Goal: Task Accomplishment & Management: Use online tool/utility

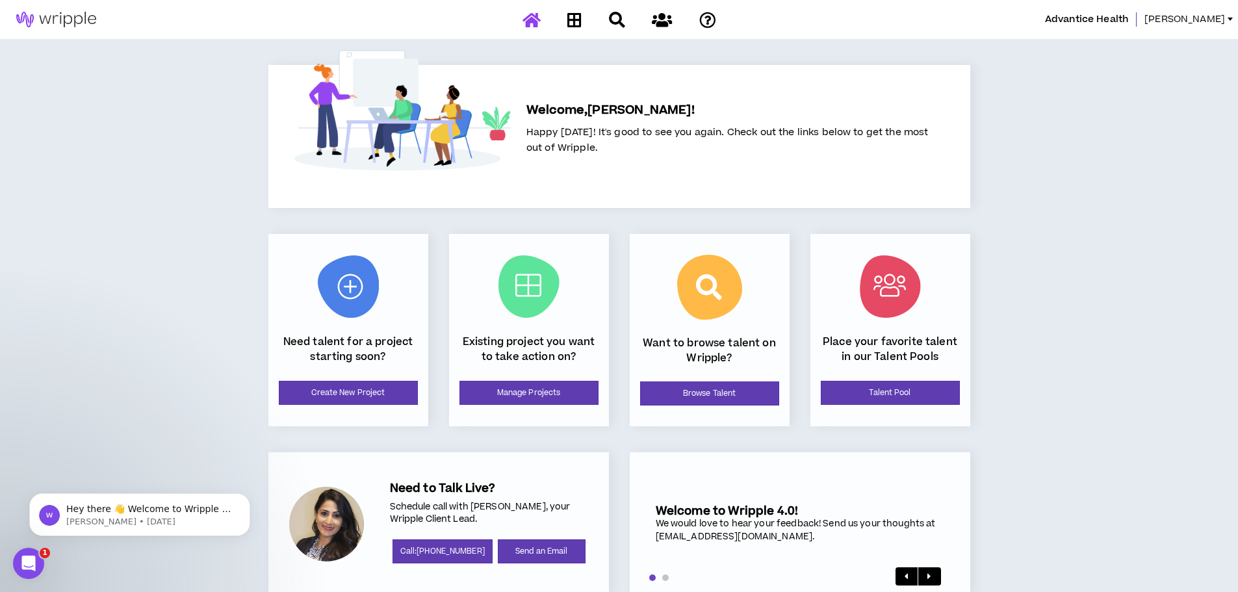
click at [1200, 15] on span "[PERSON_NAME]" at bounding box center [1185, 19] width 81 height 14
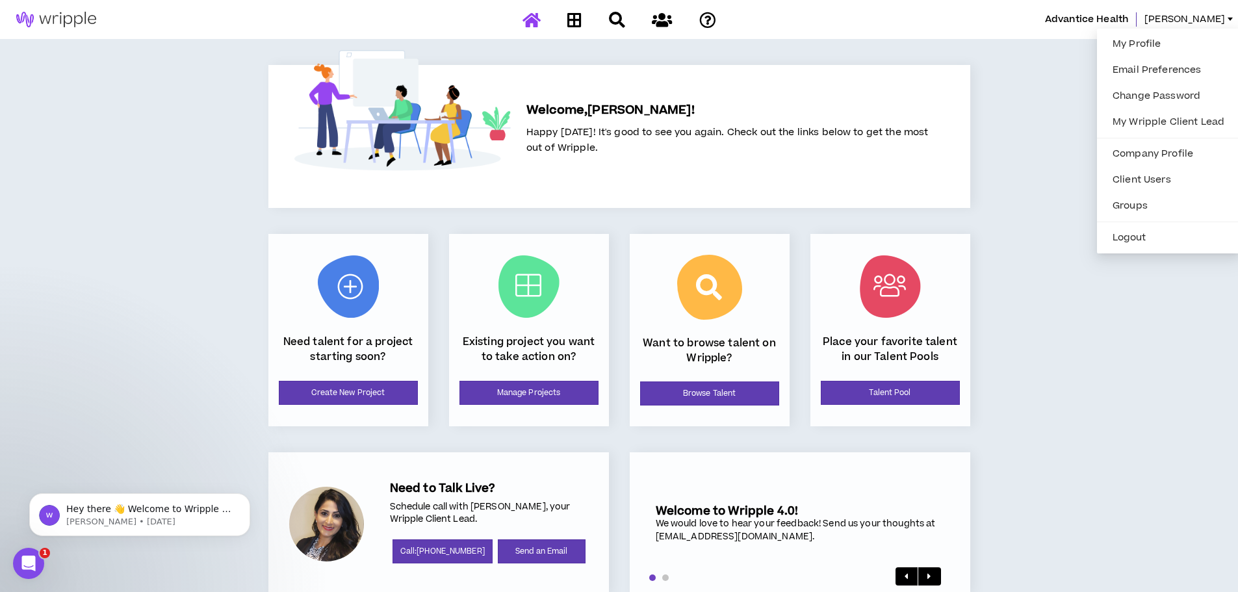
click at [1117, 378] on div "Advantice Health [PERSON_NAME] Welcome, [PERSON_NAME] ! Happy [DATE]! It's good…" at bounding box center [619, 311] width 1238 height 622
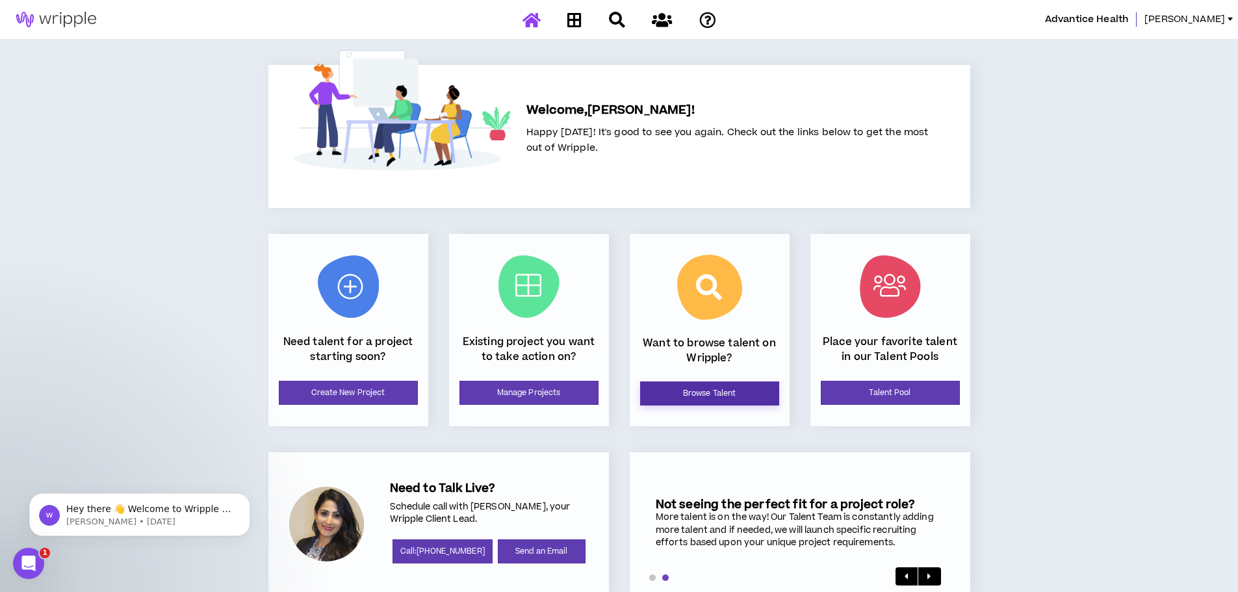
click at [703, 387] on link "Browse Talent" at bounding box center [709, 394] width 139 height 24
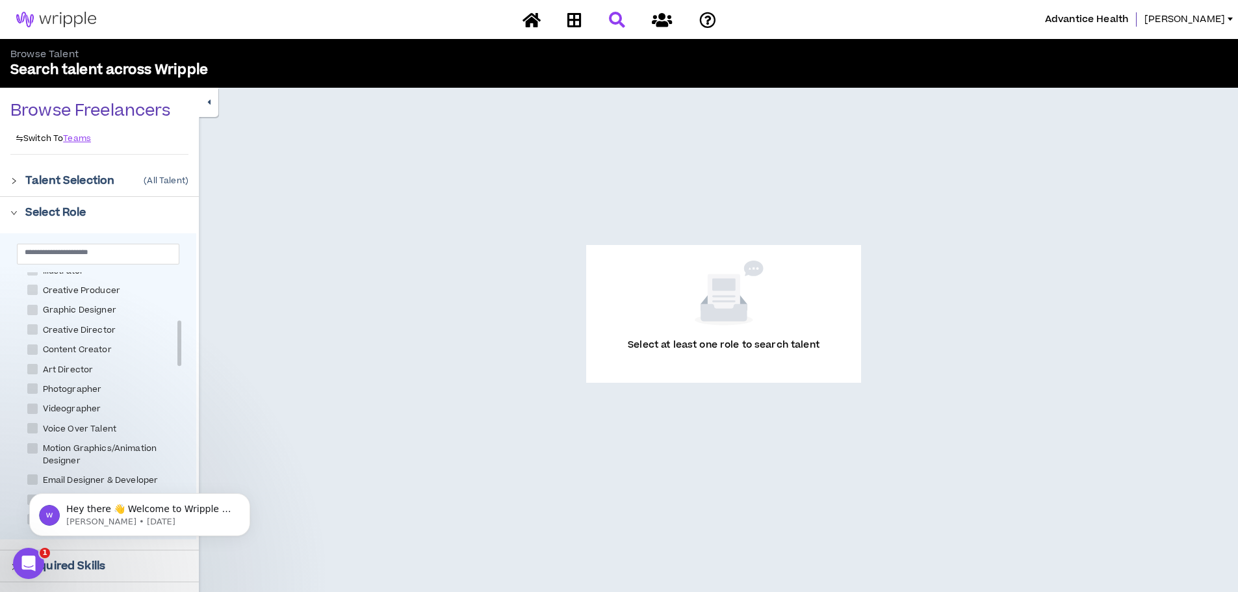
scroll to position [260, 0]
click at [32, 369] on span at bounding box center [32, 371] width 10 height 10
checkbox Creator "****"
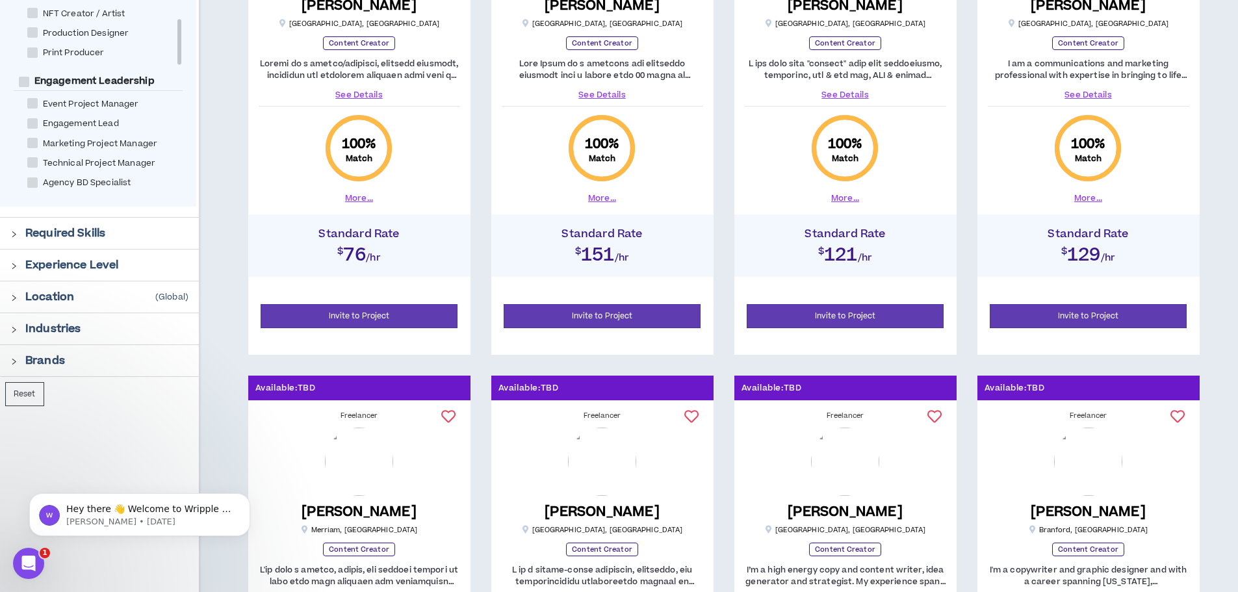
scroll to position [390, 0]
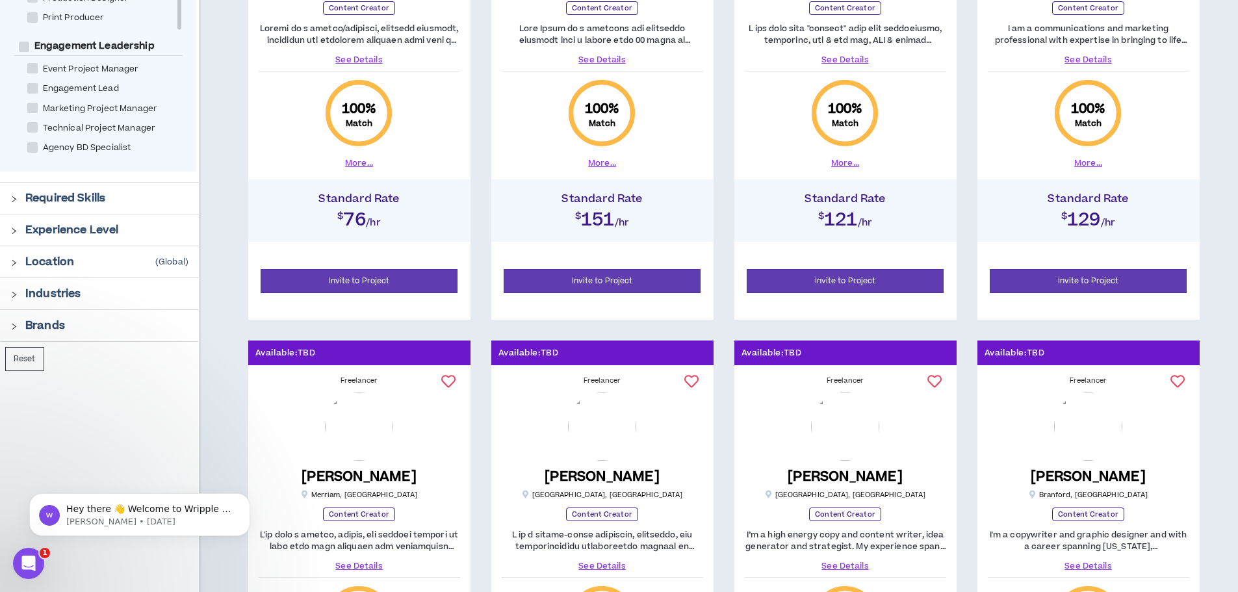
click at [55, 330] on p "Brands" at bounding box center [45, 326] width 40 height 16
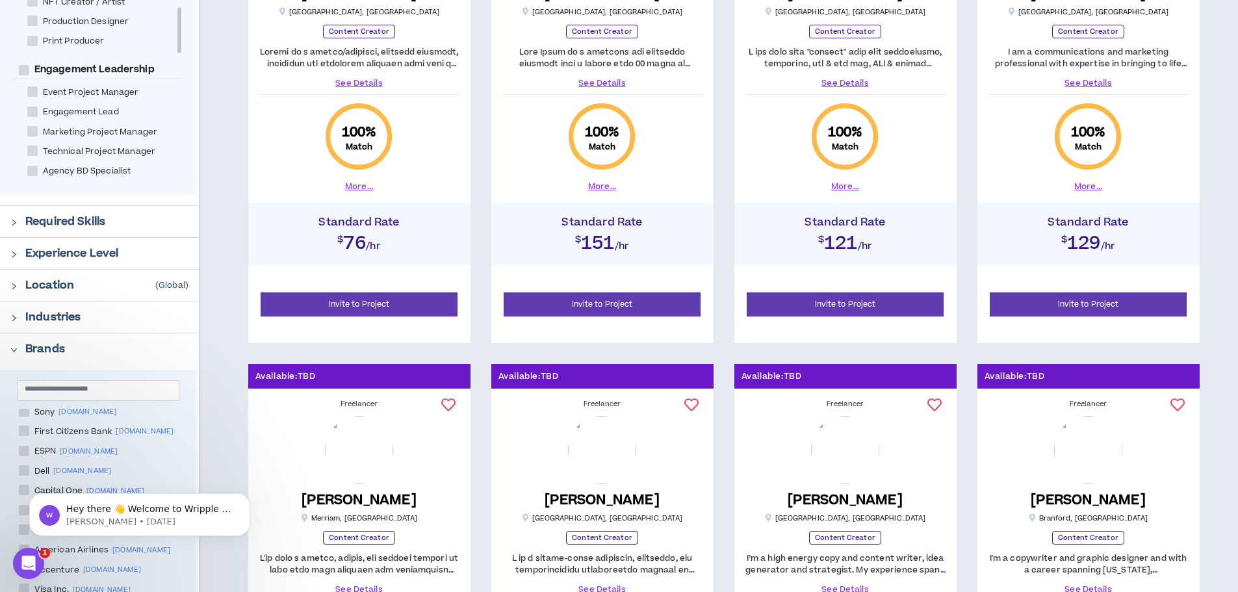
scroll to position [325, 0]
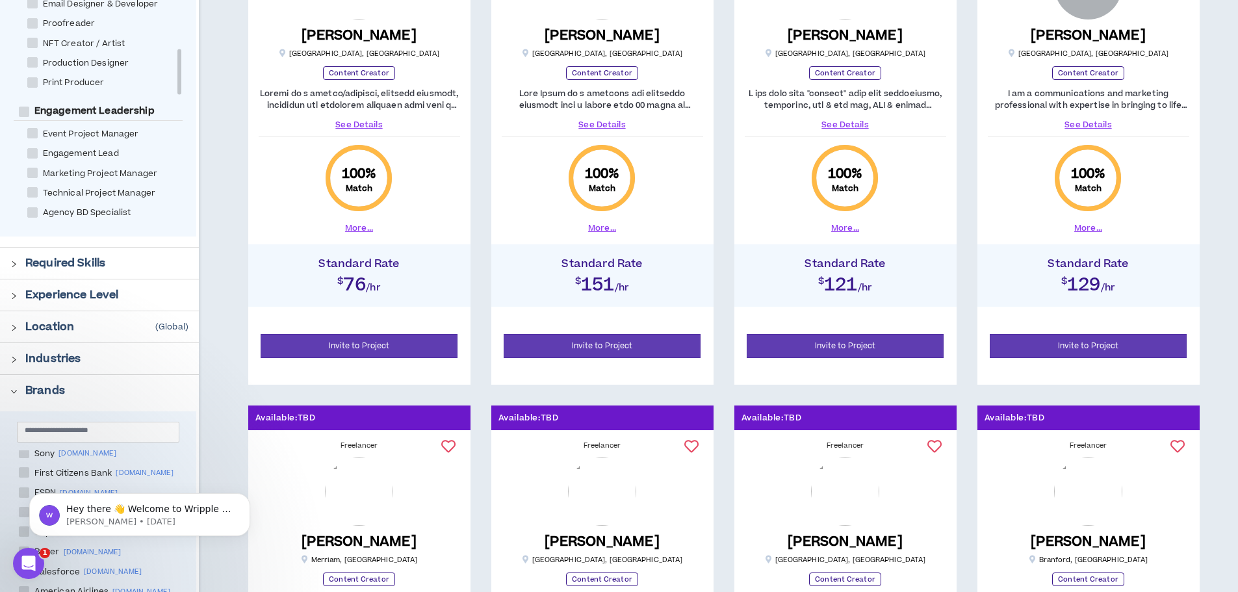
click at [48, 361] on p "Industries" at bounding box center [52, 359] width 55 height 16
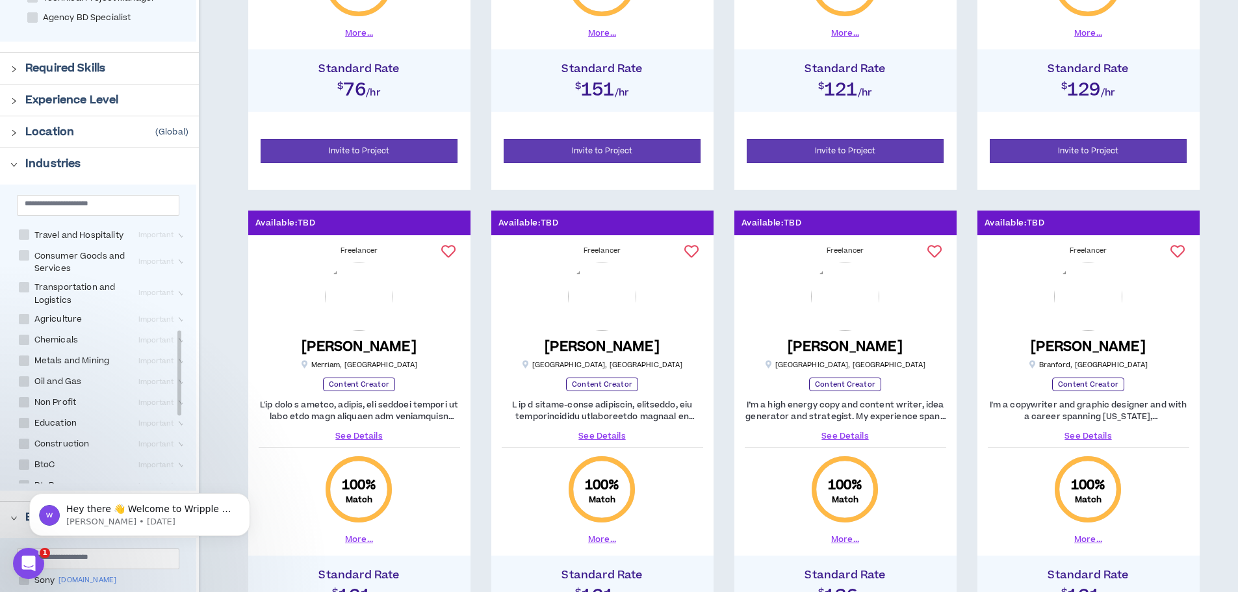
click at [166, 275] on div "Important" at bounding box center [162, 261] width 59 height 27
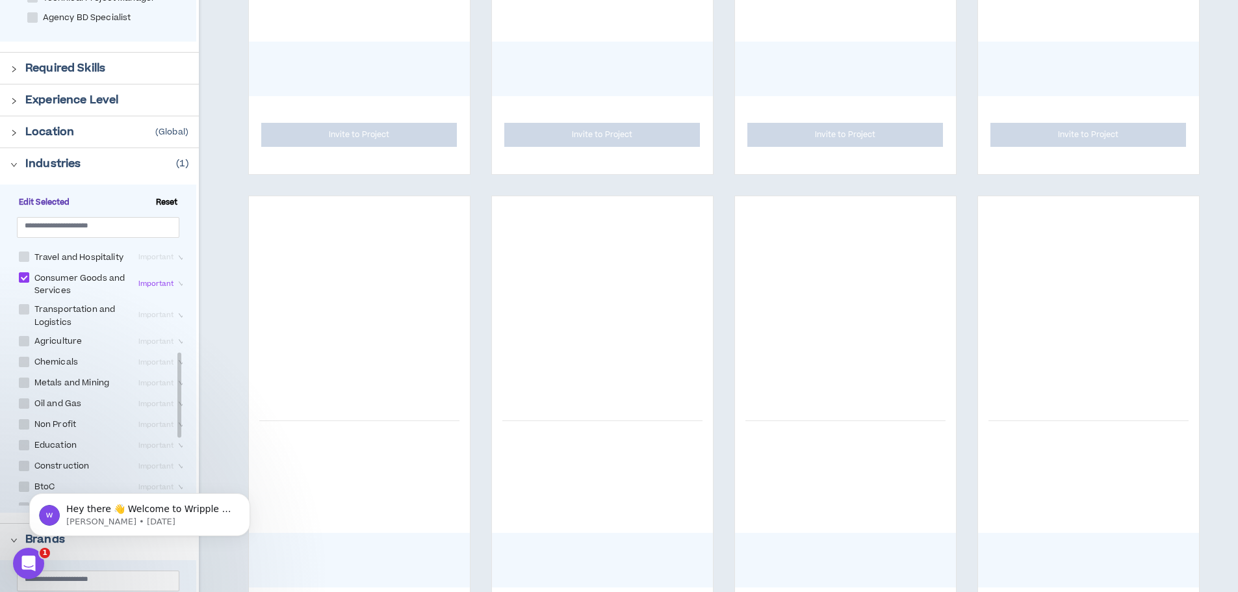
click at [174, 291] on span "Important" at bounding box center [162, 284] width 49 height 14
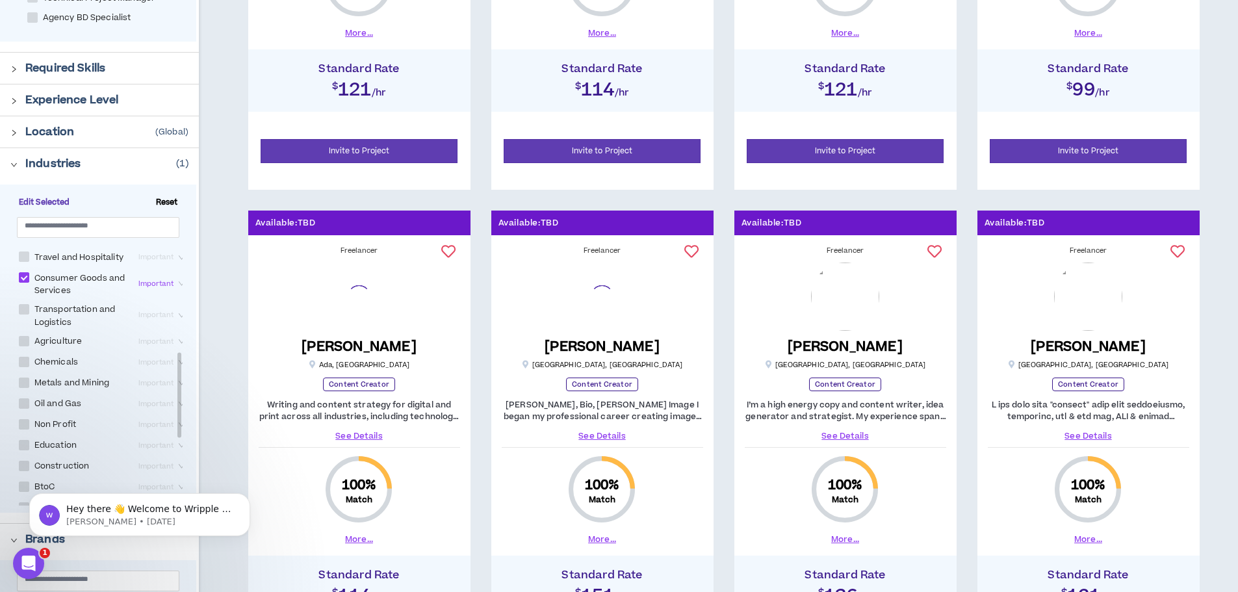
click at [174, 291] on span "Important" at bounding box center [162, 284] width 49 height 14
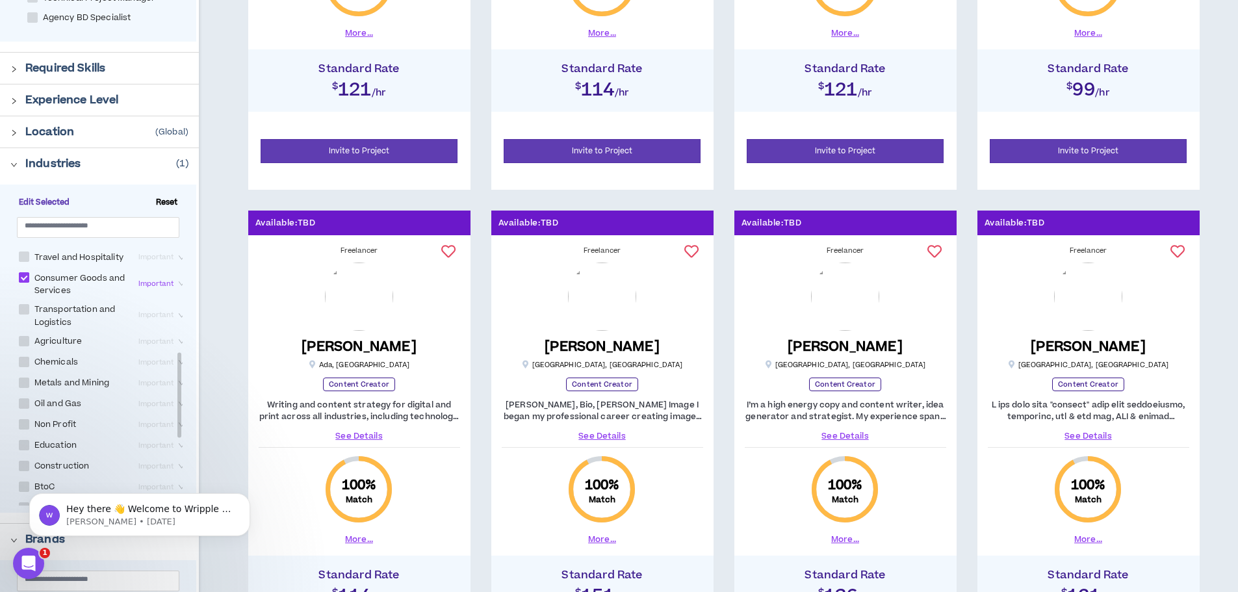
click at [20, 283] on span at bounding box center [24, 277] width 10 height 10
checkbox Services "*****"
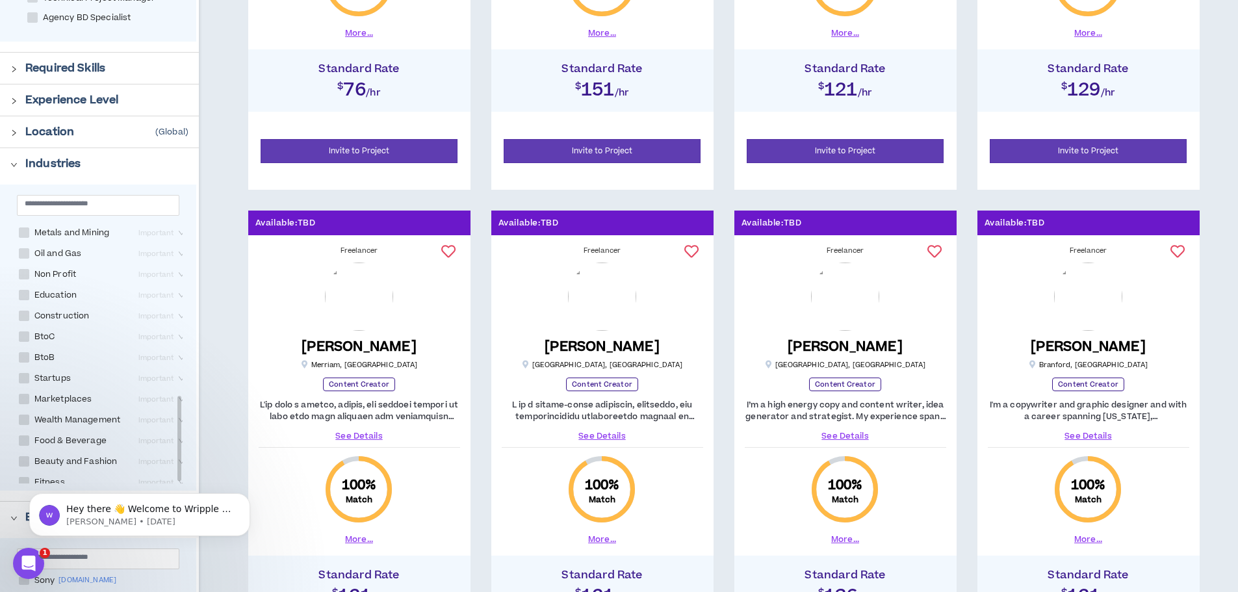
scroll to position [530, 0]
click at [156, 454] on div "Important" at bounding box center [162, 462] width 59 height 16
checkbox Fashion "****"
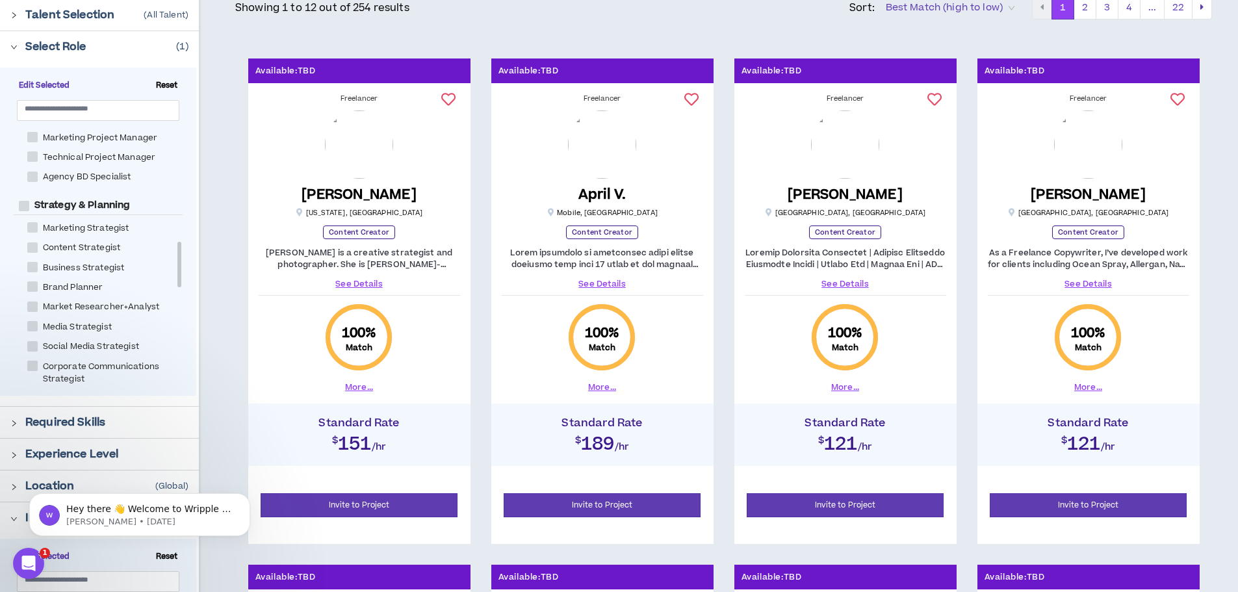
scroll to position [195, 0]
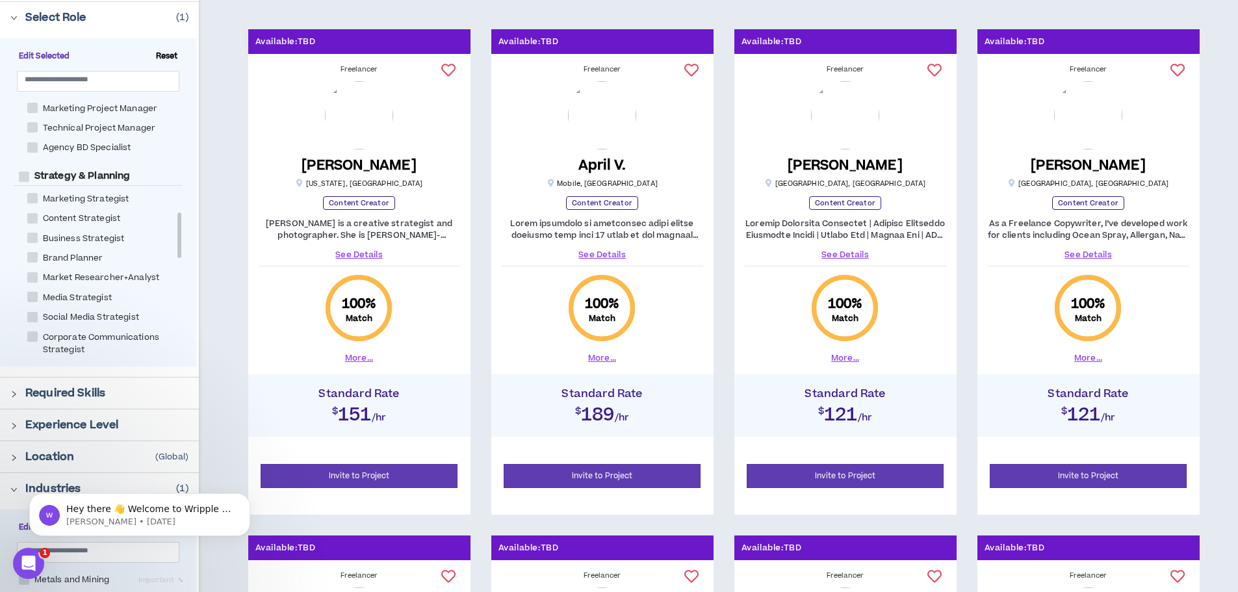
click at [29, 556] on icon "Open Intercom Messenger" at bounding box center [28, 563] width 21 height 21
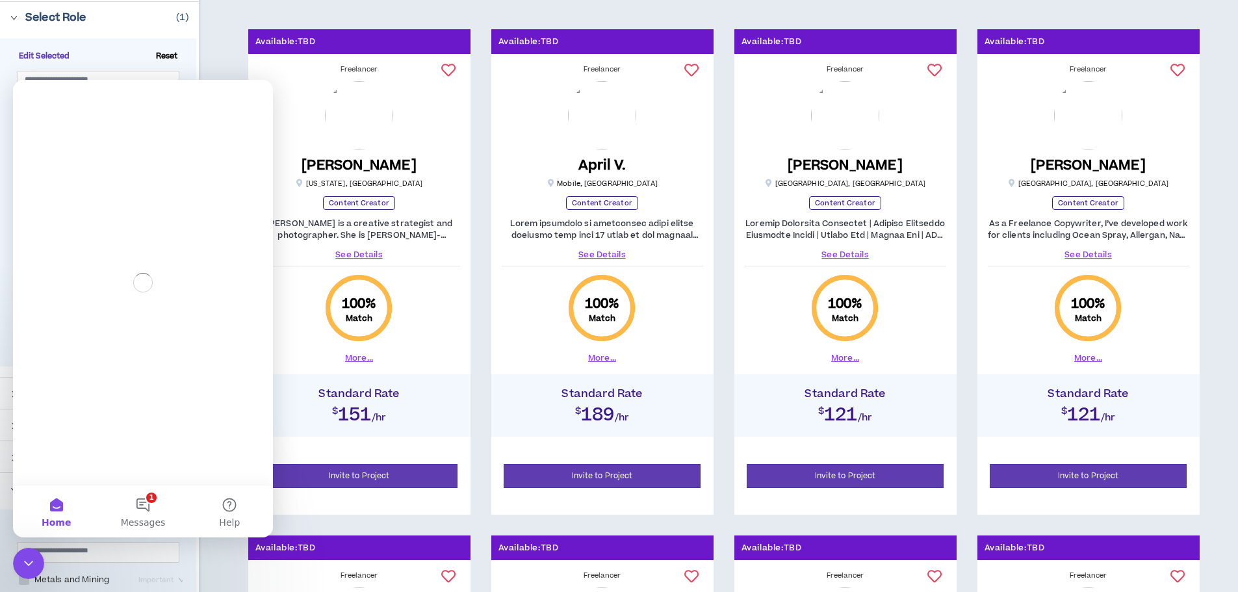
scroll to position [0, 0]
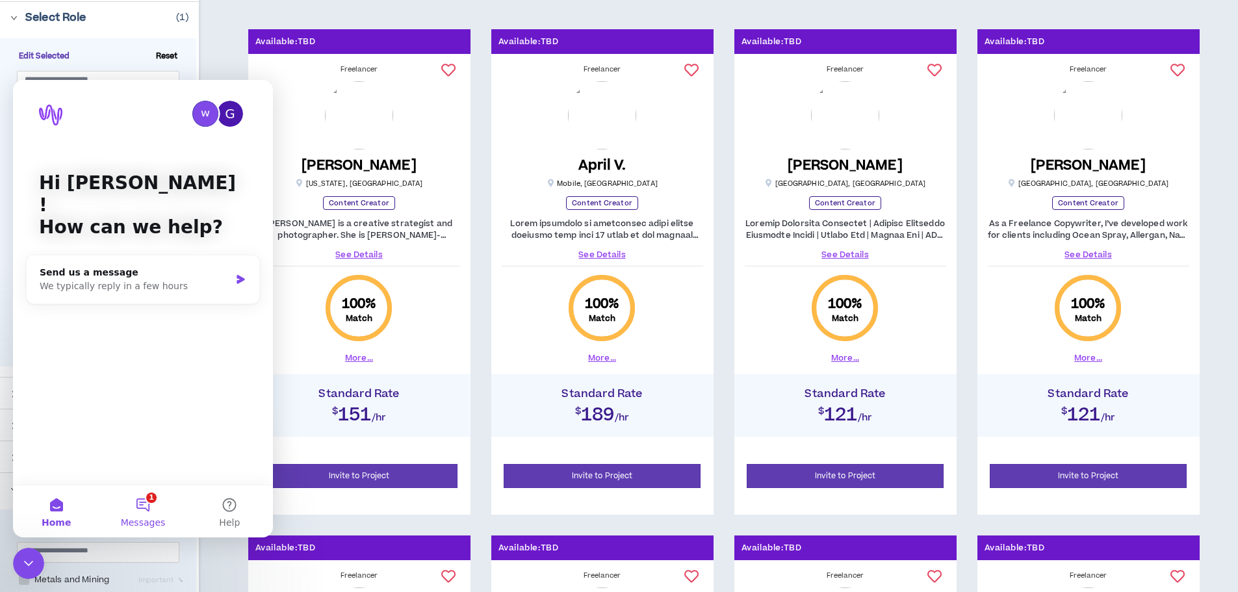
click at [150, 510] on button "1 Messages" at bounding box center [142, 512] width 86 height 52
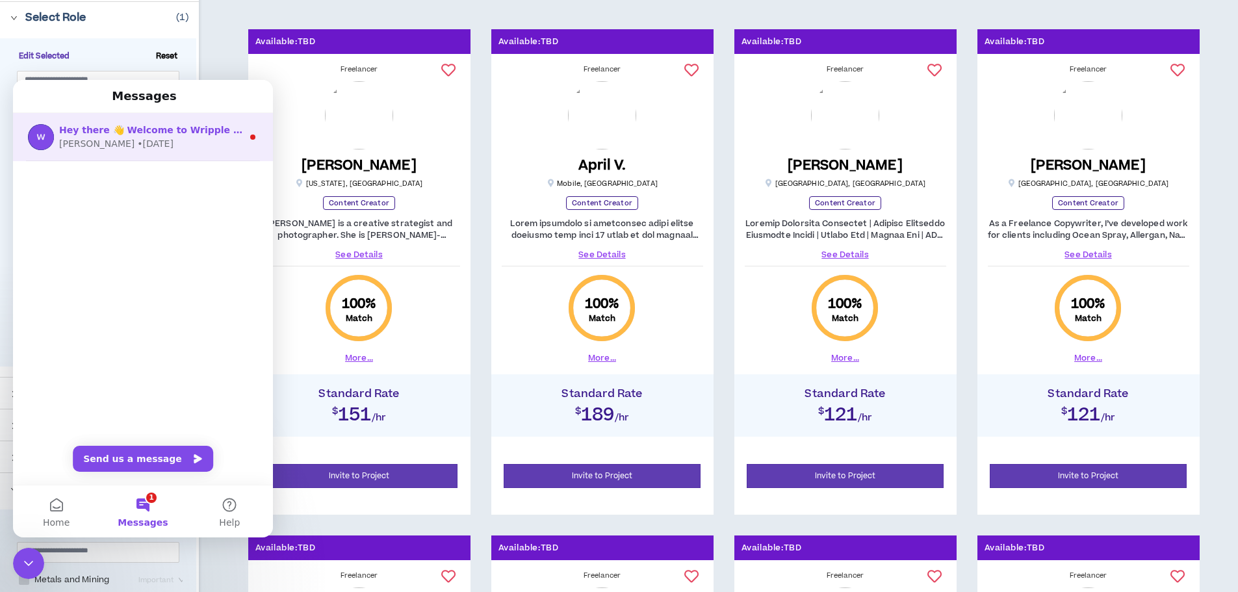
click at [231, 138] on div "[PERSON_NAME] • [DATE]" at bounding box center [150, 144] width 183 height 14
